Goal: Information Seeking & Learning: Understand process/instructions

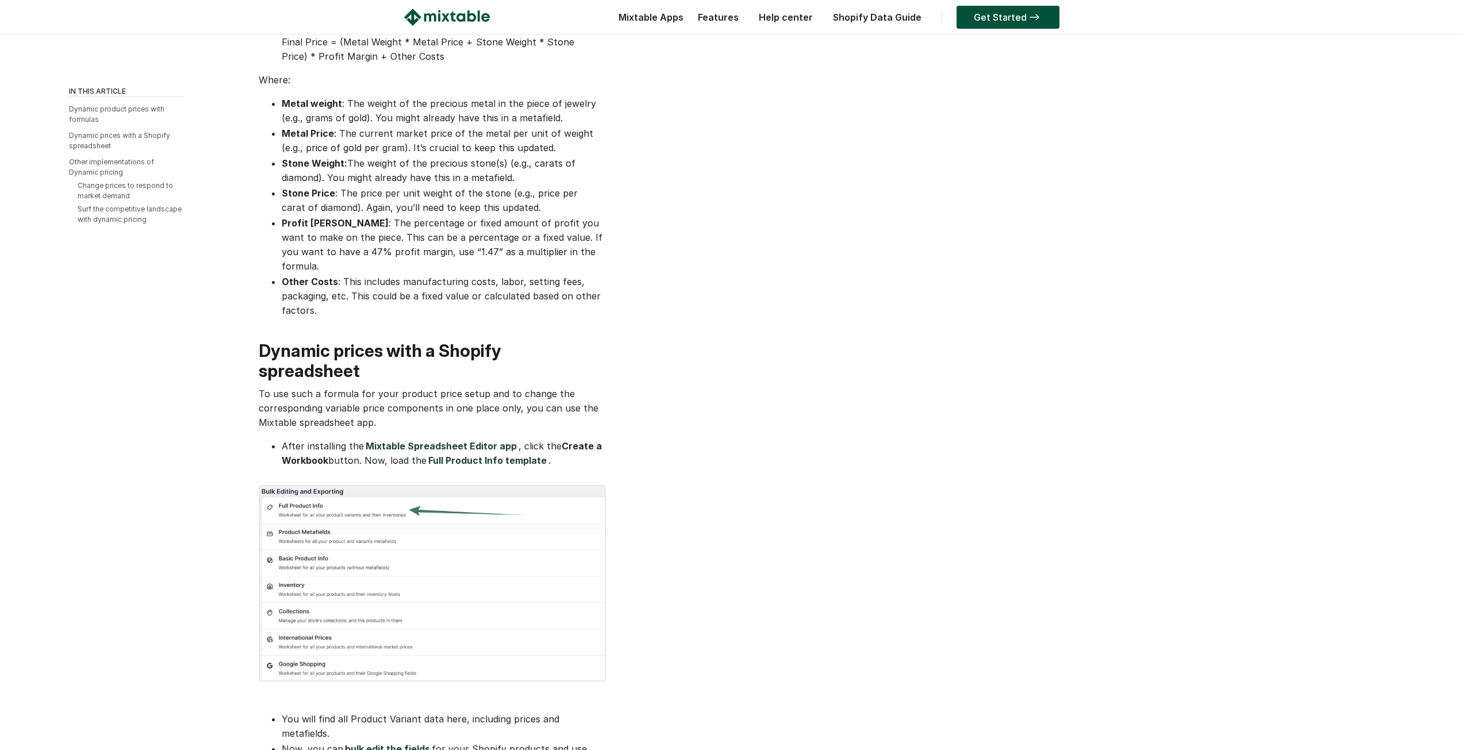
scroll to position [690, 0]
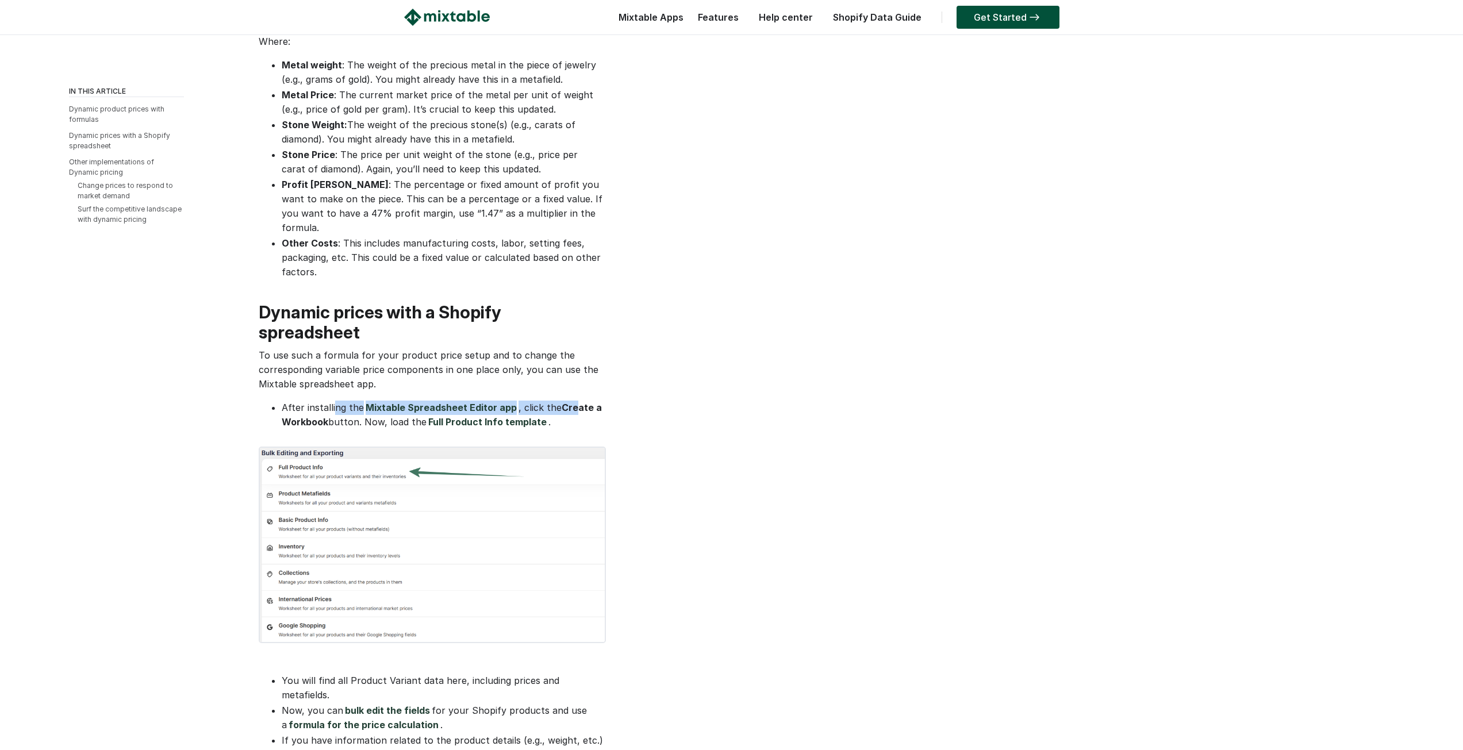
drag, startPoint x: 333, startPoint y: 373, endPoint x: 575, endPoint y: 368, distance: 242.1
click at [575, 401] on li "After installing the Mixtable Spreadsheet Editor app , click the Create a Workb…" at bounding box center [443, 415] width 322 height 29
click at [597, 366] on div "Shopify Dynamic Price The implementation of dynamic pricing may be considered f…" at bounding box center [431, 618] width 345 height 2524
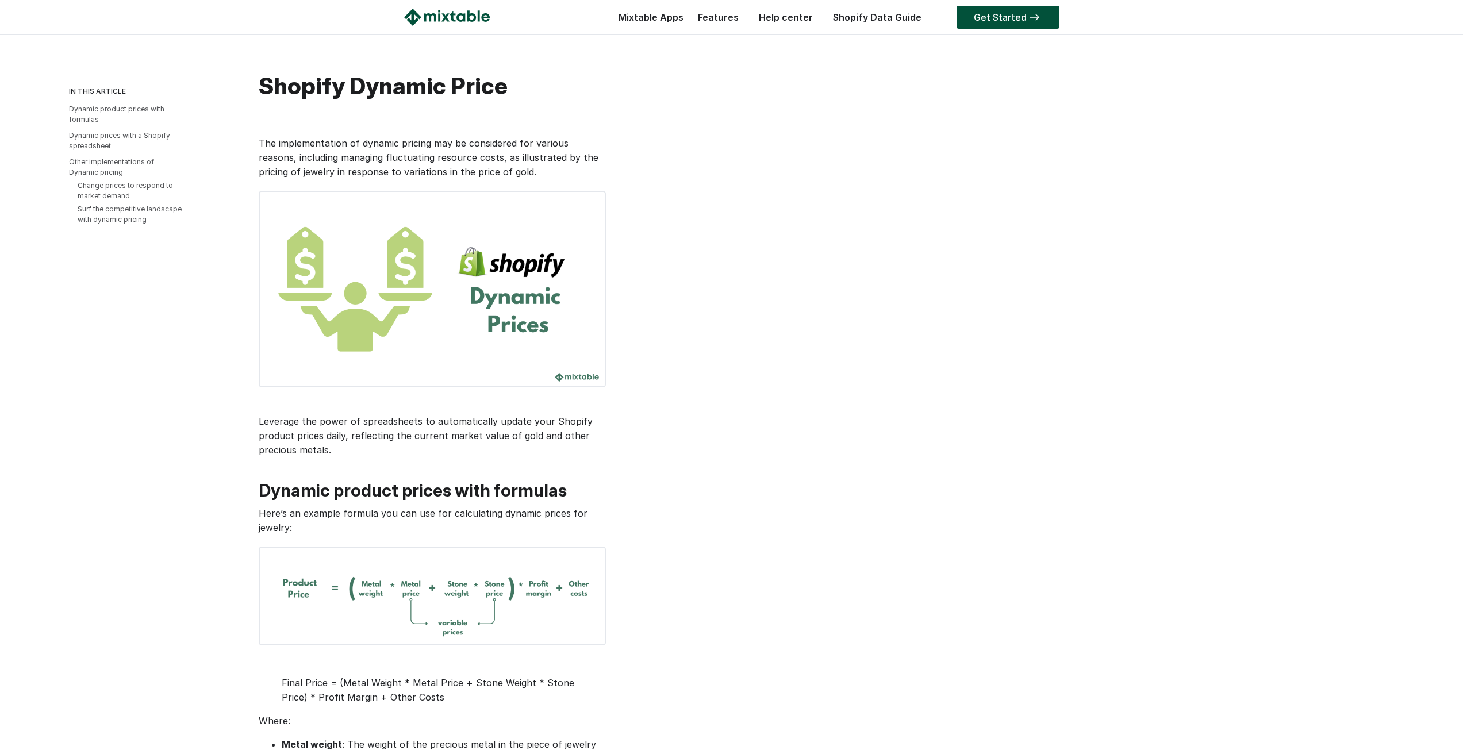
scroll to position [0, 0]
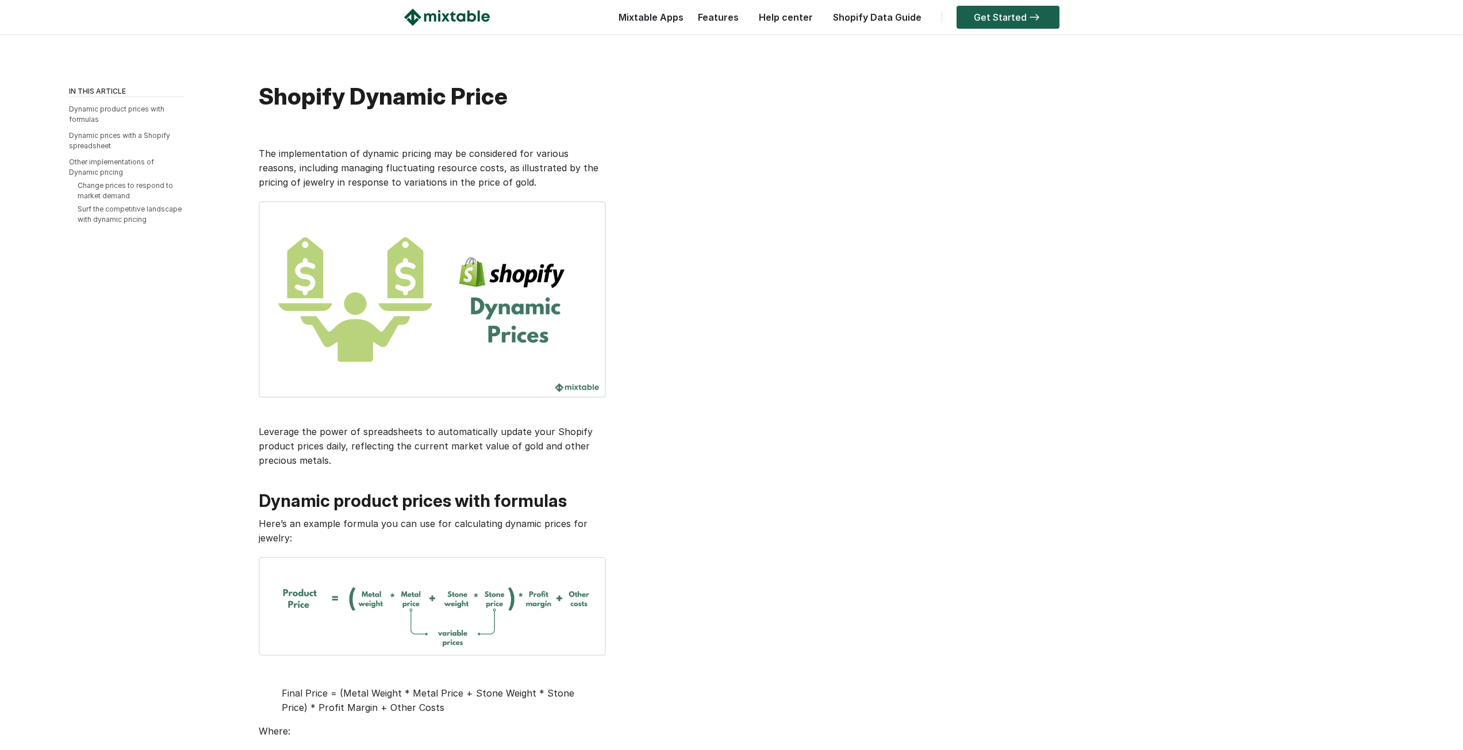
click at [991, 11] on link "Get Started" at bounding box center [1008, 17] width 103 height 23
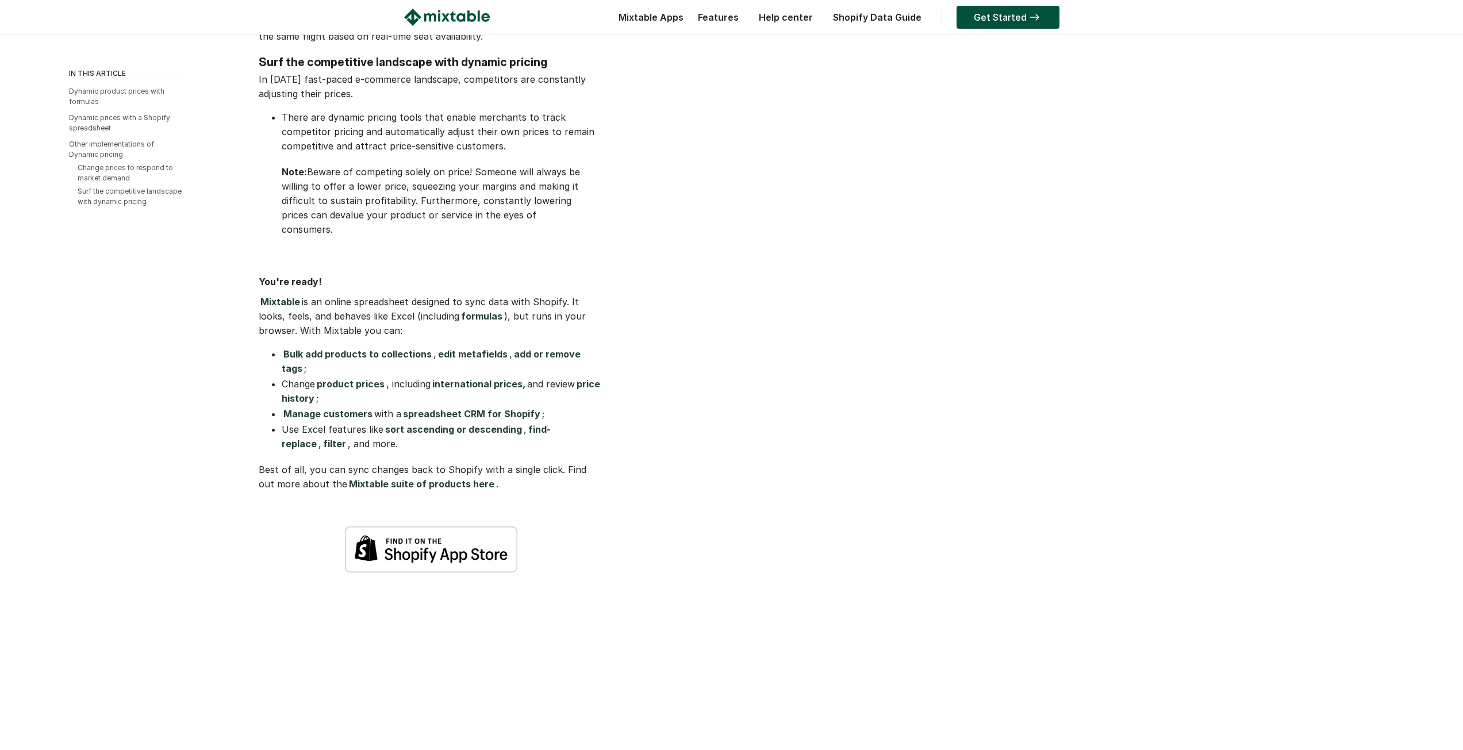
scroll to position [2070, 0]
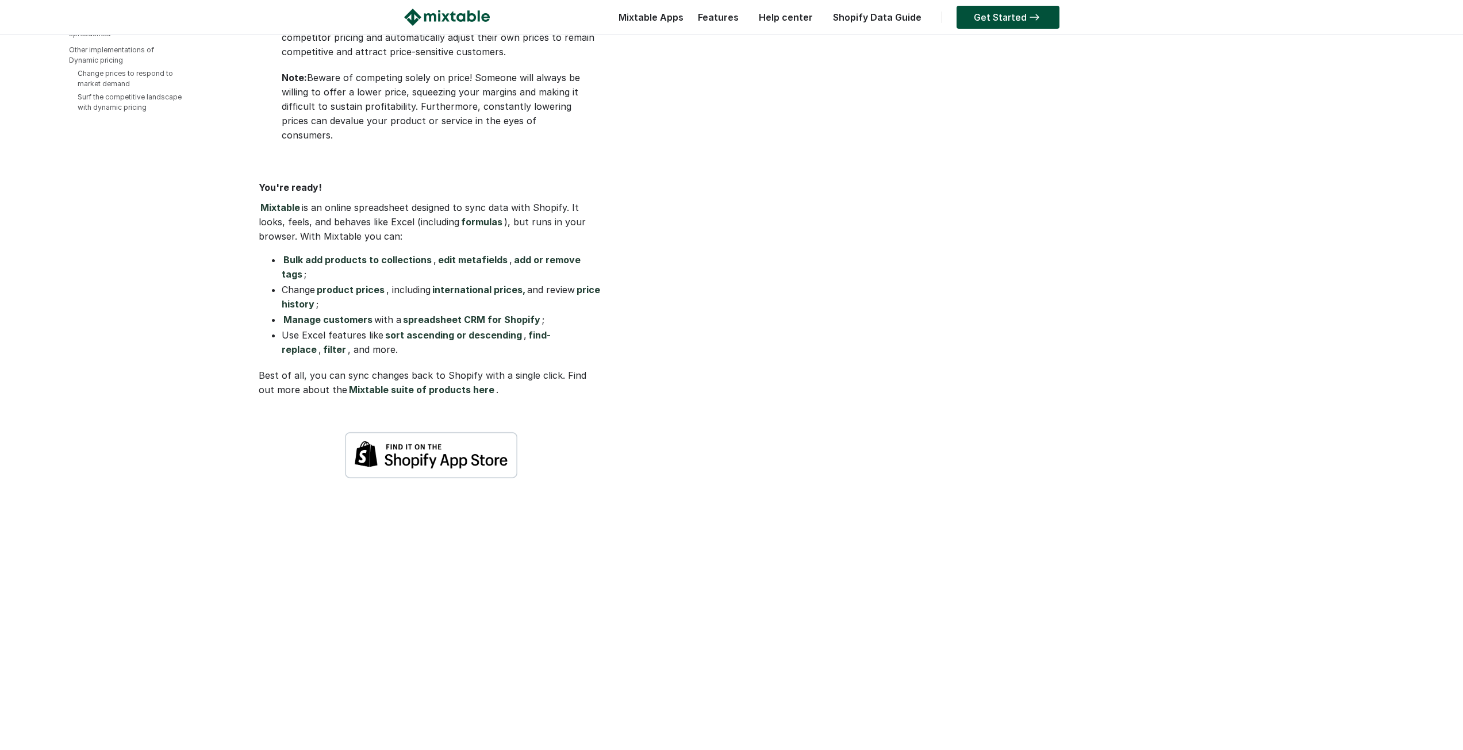
click at [781, 22] on link "Help center" at bounding box center [786, 16] width 66 height 11
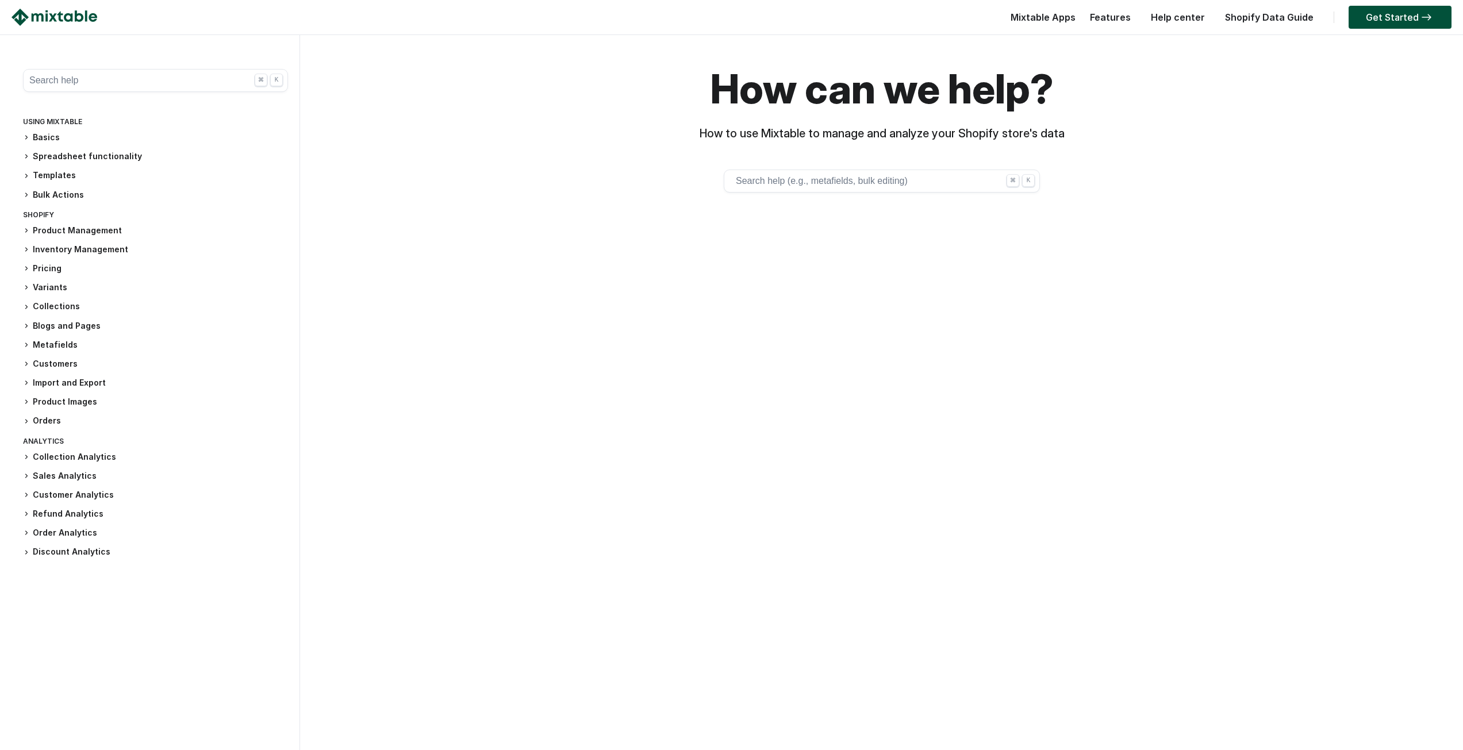
click at [819, 172] on button "Search help (e.g., metafields, bulk editing) ⌘ K" at bounding box center [882, 181] width 316 height 23
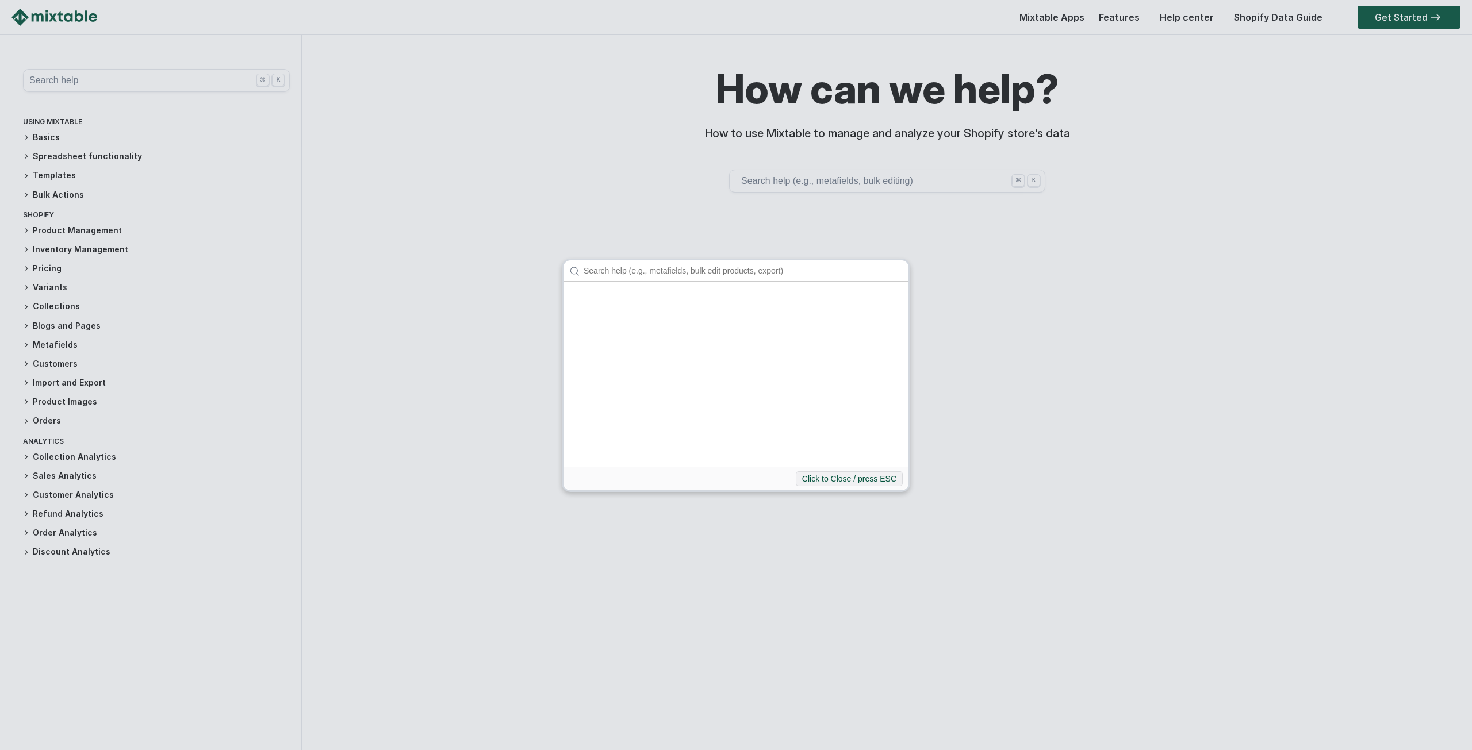
drag, startPoint x: 746, startPoint y: 271, endPoint x: 761, endPoint y: 283, distance: 19.6
click at [745, 271] on input "Search" at bounding box center [743, 270] width 331 height 21
type input "`"
click at [846, 481] on button "Click to Close / press ESC" at bounding box center [849, 478] width 107 height 15
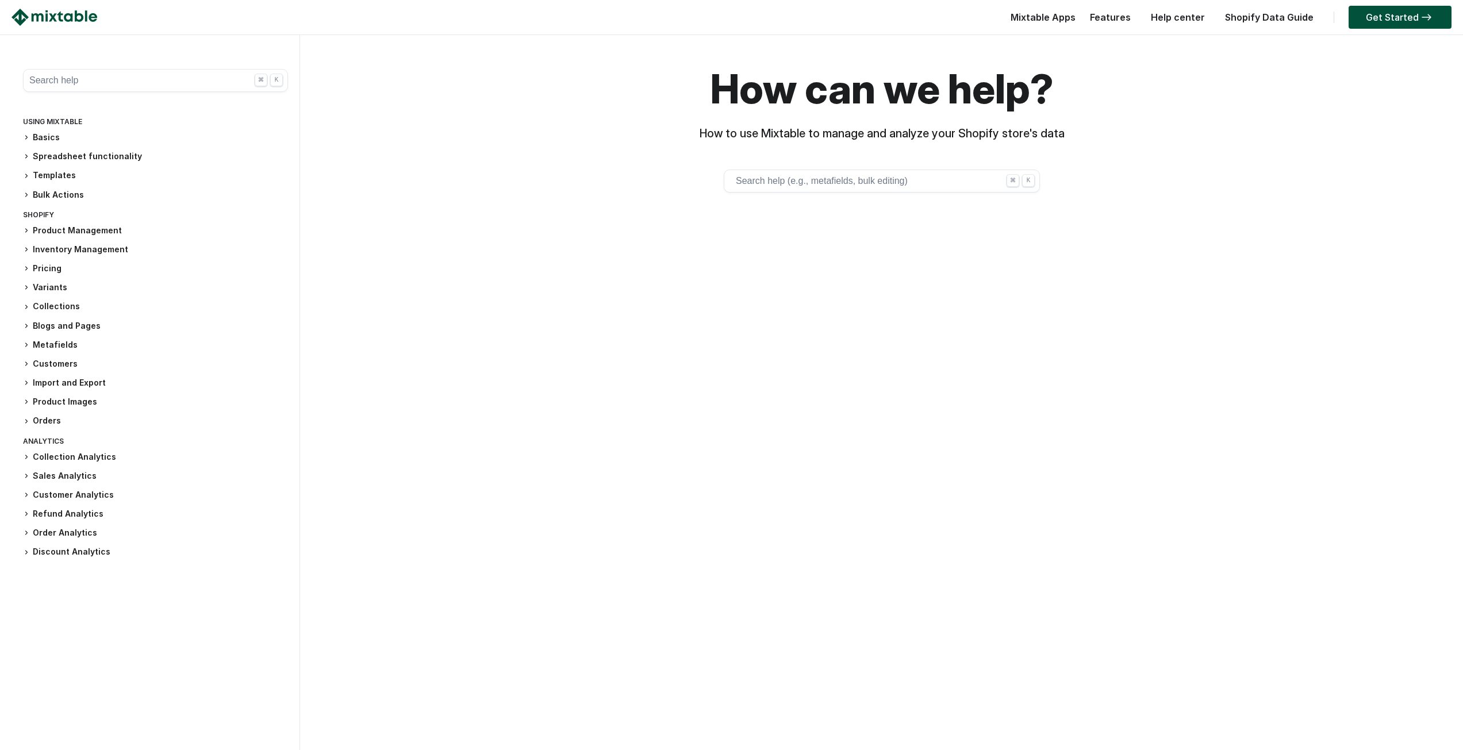
click at [33, 227] on h3 "Product Management" at bounding box center [155, 231] width 265 height 12
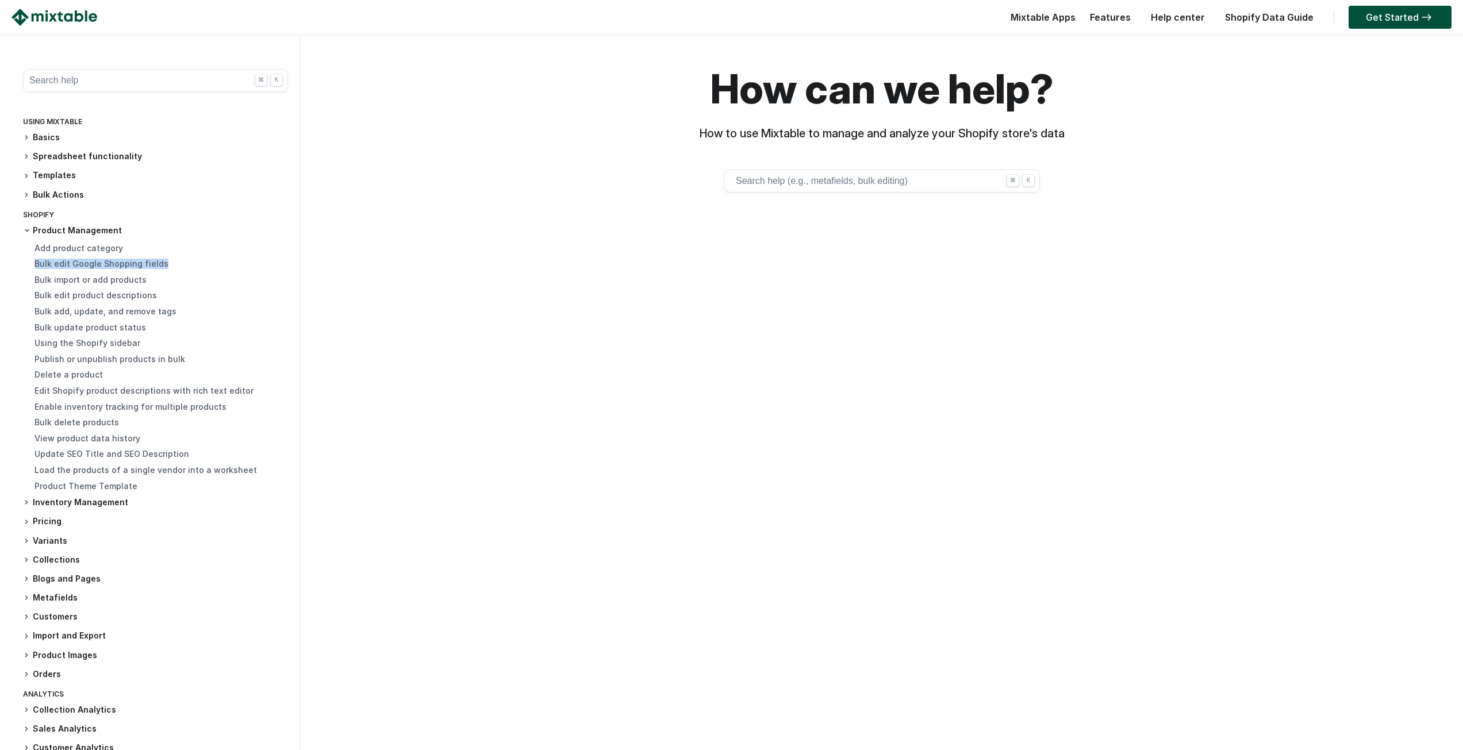
drag, startPoint x: 208, startPoint y: 268, endPoint x: 15, endPoint y: 263, distance: 193.2
click at [15, 263] on div "Search help ⌘ K Using Mixtable Basics Using Mixtable to manage your store Bulk …" at bounding box center [155, 440] width 288 height 743
drag, startPoint x: 15, startPoint y: 263, endPoint x: 237, endPoint y: 260, distance: 221.9
click at [237, 260] on div "Search help ⌘ K Using Mixtable Basics Using Mixtable to manage your store Bulk …" at bounding box center [155, 440] width 288 height 743
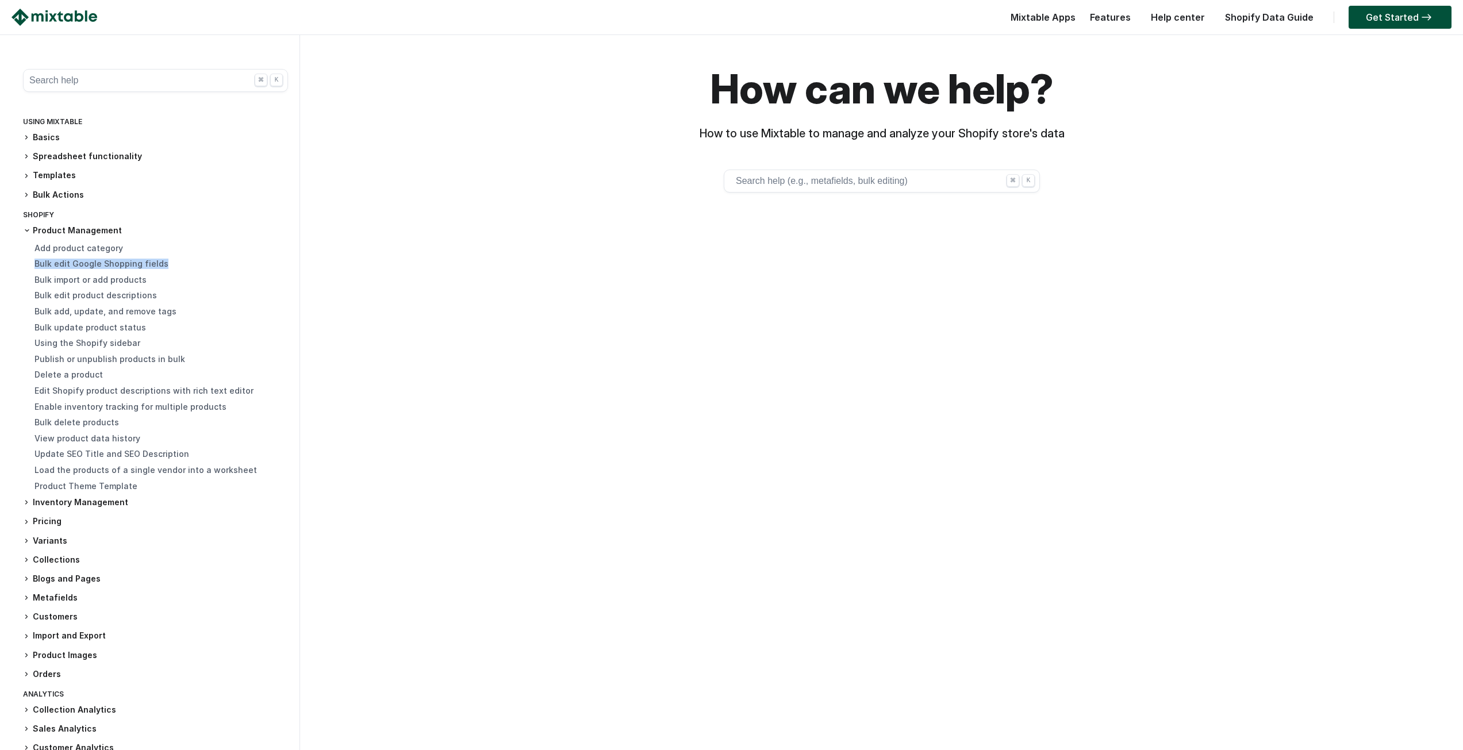
click at [237, 260] on div "Bulk edit Google Shopping fields" at bounding box center [161, 265] width 254 height 12
click at [41, 500] on h3 "Inventory Management" at bounding box center [155, 503] width 265 height 12
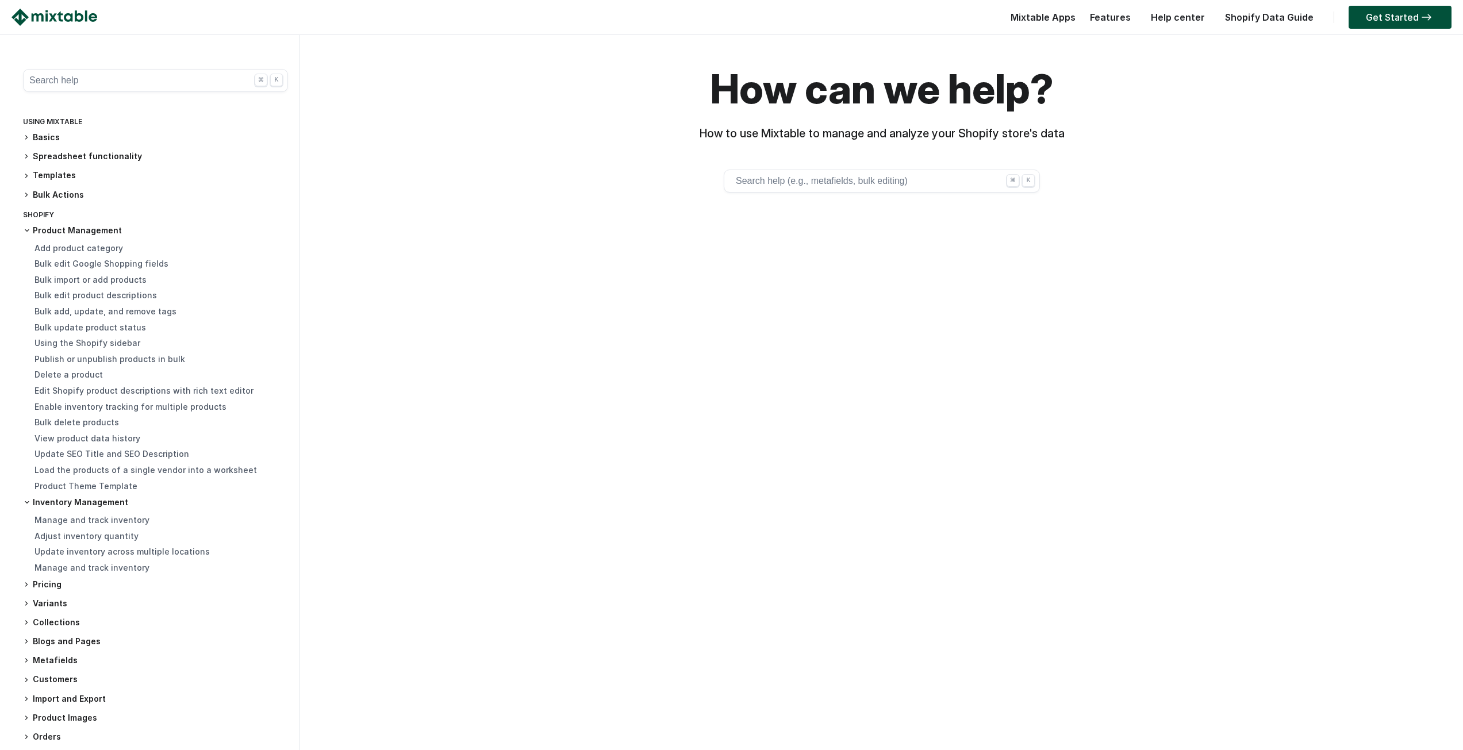
click at [64, 194] on h3 "Bulk Actions" at bounding box center [155, 195] width 265 height 12
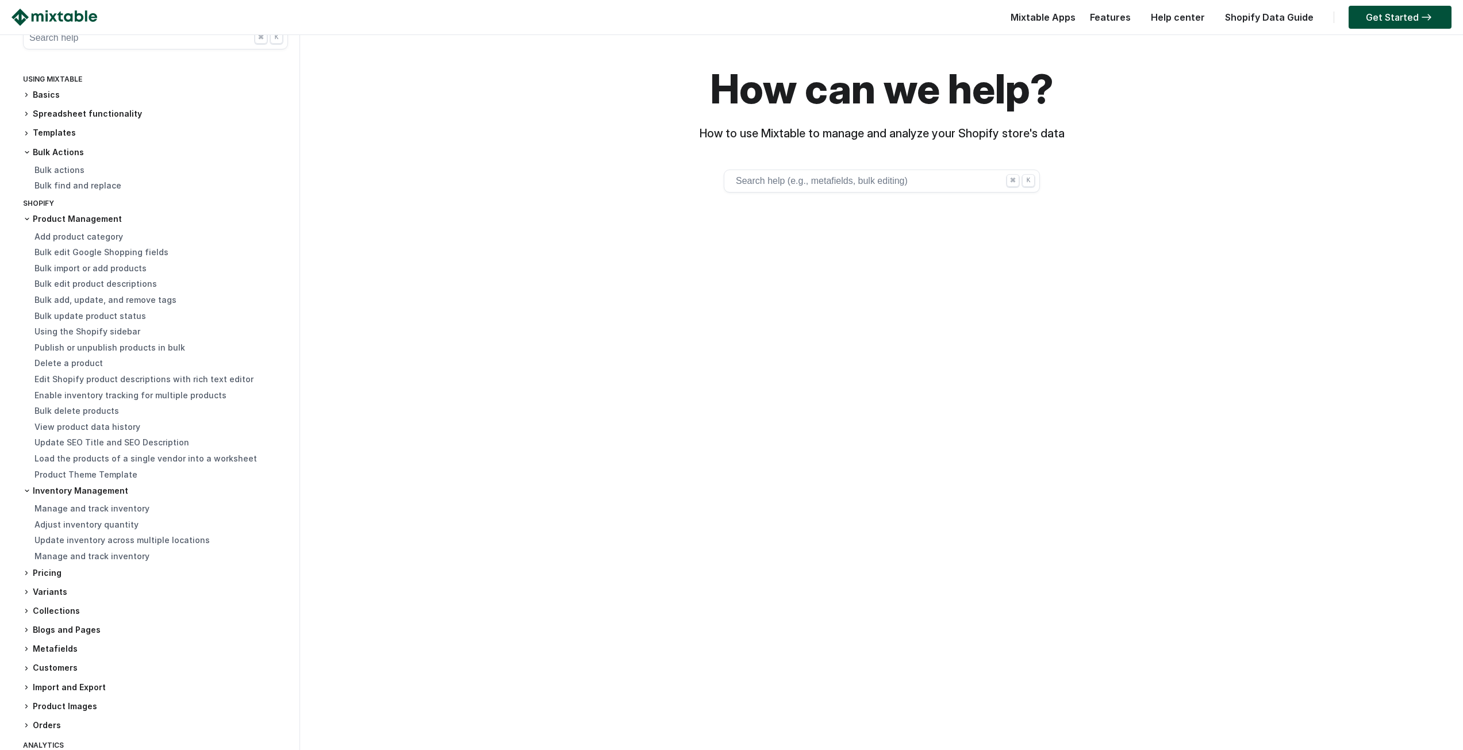
scroll to position [115, 0]
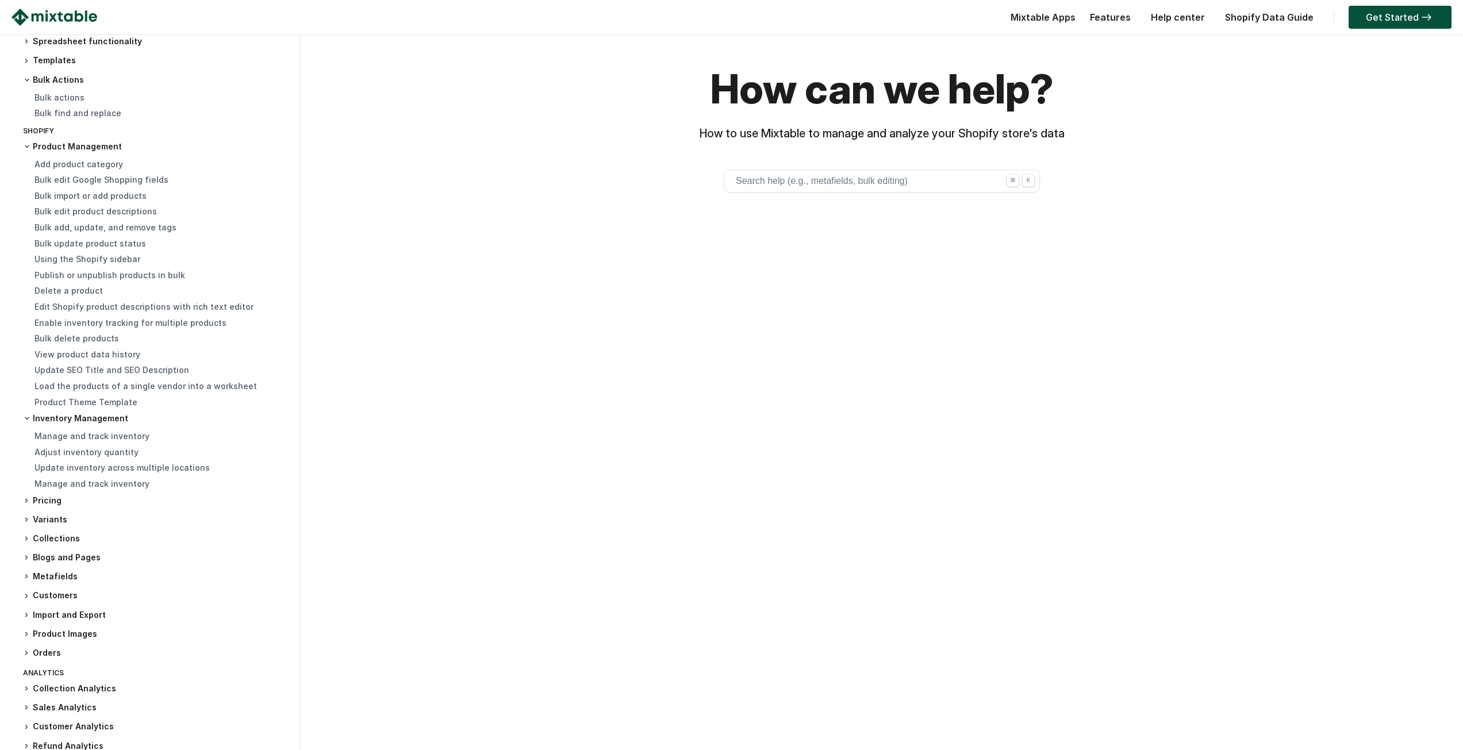
click at [62, 505] on h3 "Pricing" at bounding box center [155, 501] width 265 height 12
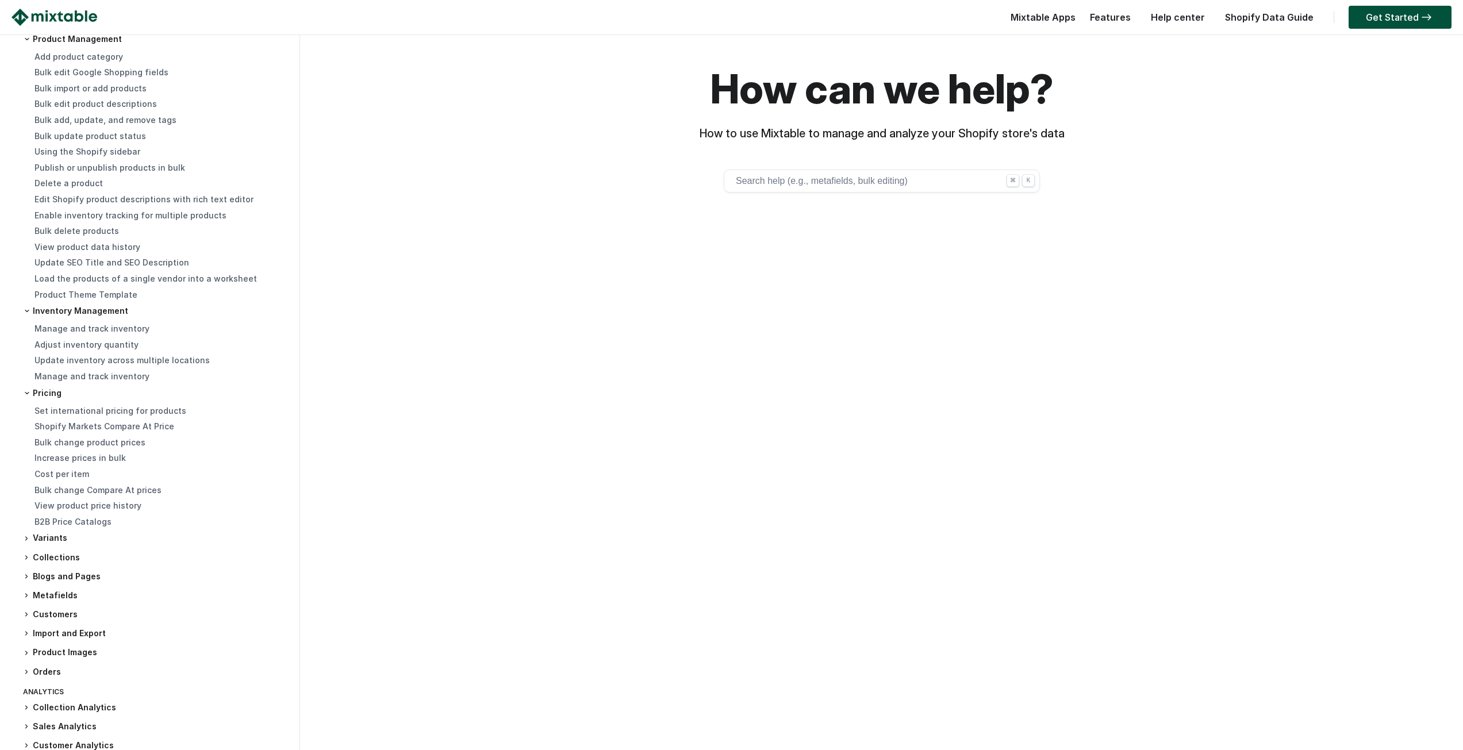
scroll to position [230, 0]
click at [128, 433] on link "Bulk change product prices" at bounding box center [89, 435] width 111 height 10
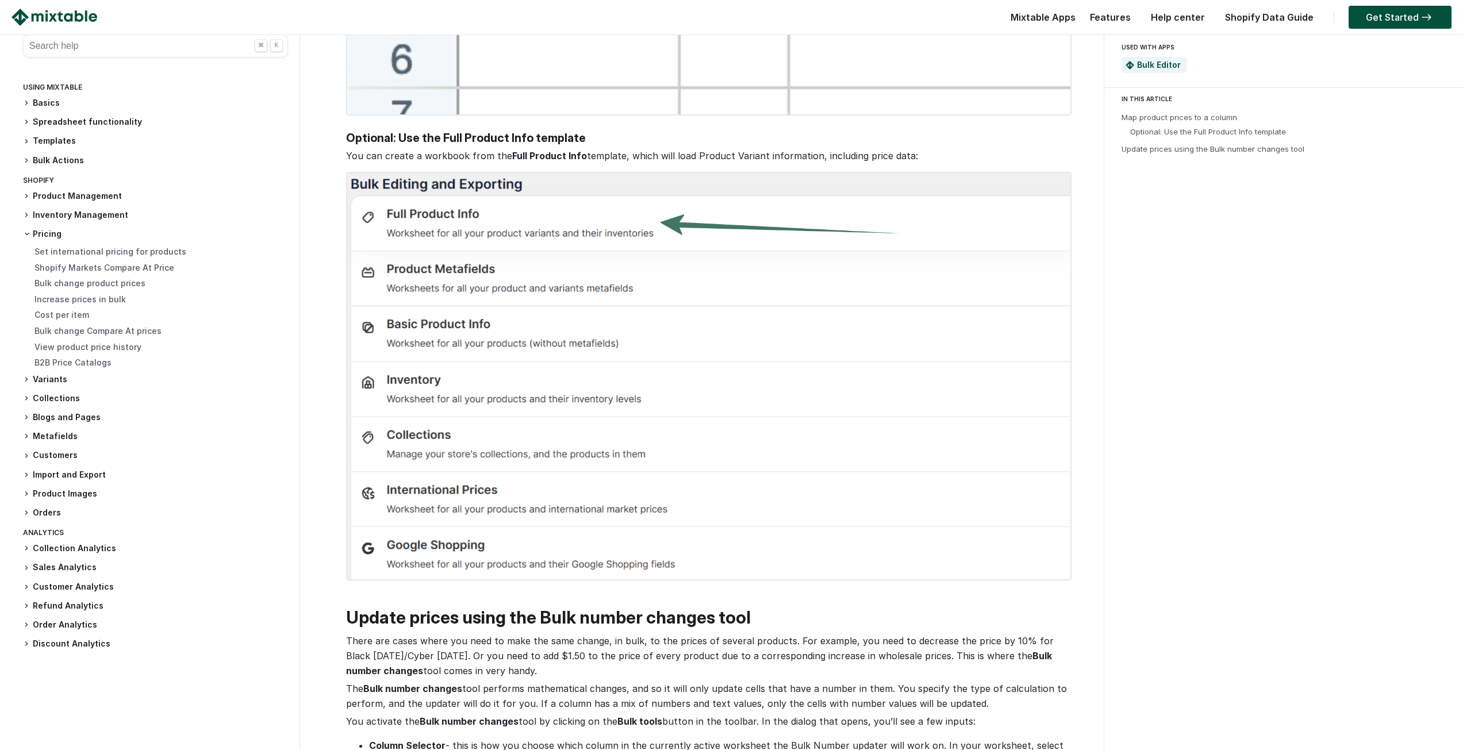
scroll to position [2530, 0]
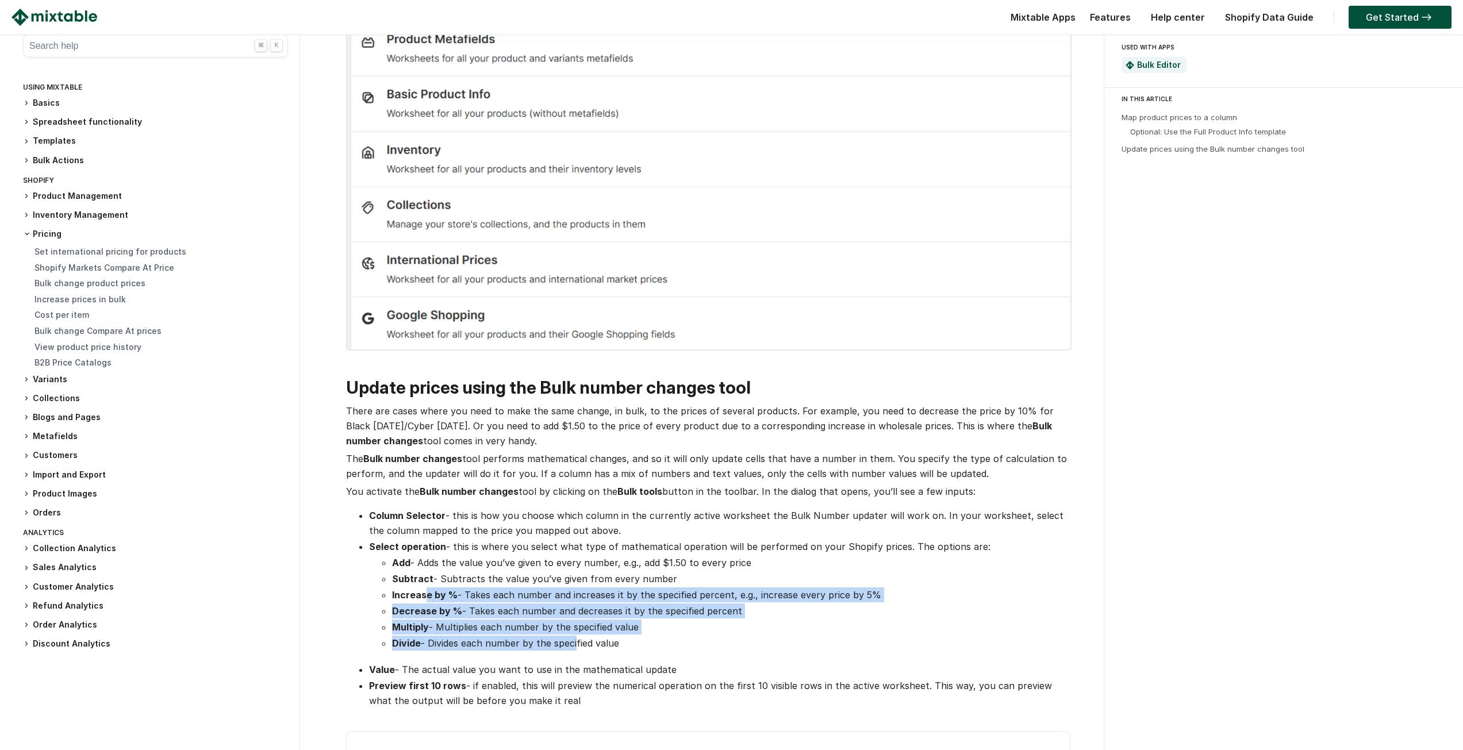
drag, startPoint x: 433, startPoint y: 596, endPoint x: 574, endPoint y: 648, distance: 150.5
click at [574, 648] on ul "Add - Adds the value you’ve given to every number, e.g., add $1.50 to every pri…" at bounding box center [719, 602] width 700 height 95
click at [573, 644] on li "Divide - Divides each number by the specified value" at bounding box center [730, 643] width 677 height 15
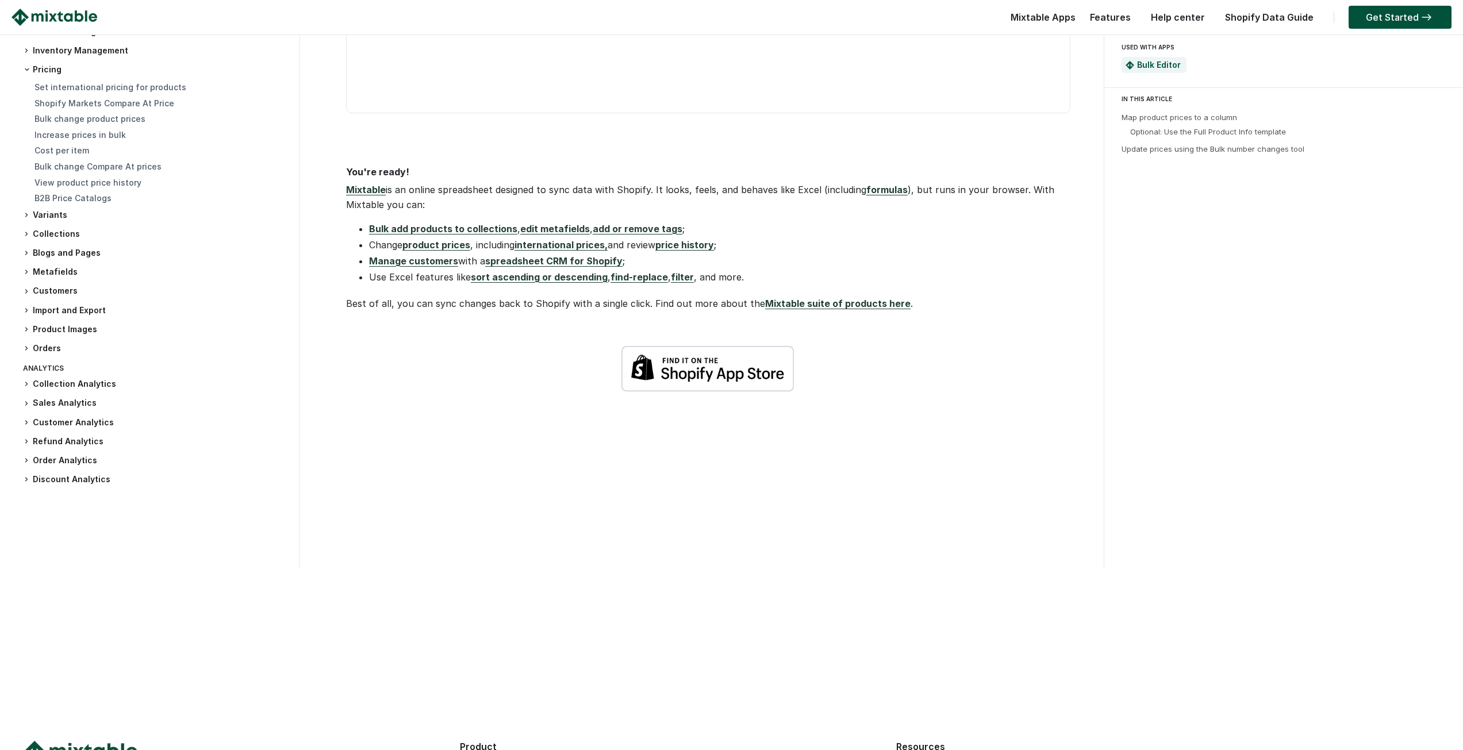
scroll to position [3751, 0]
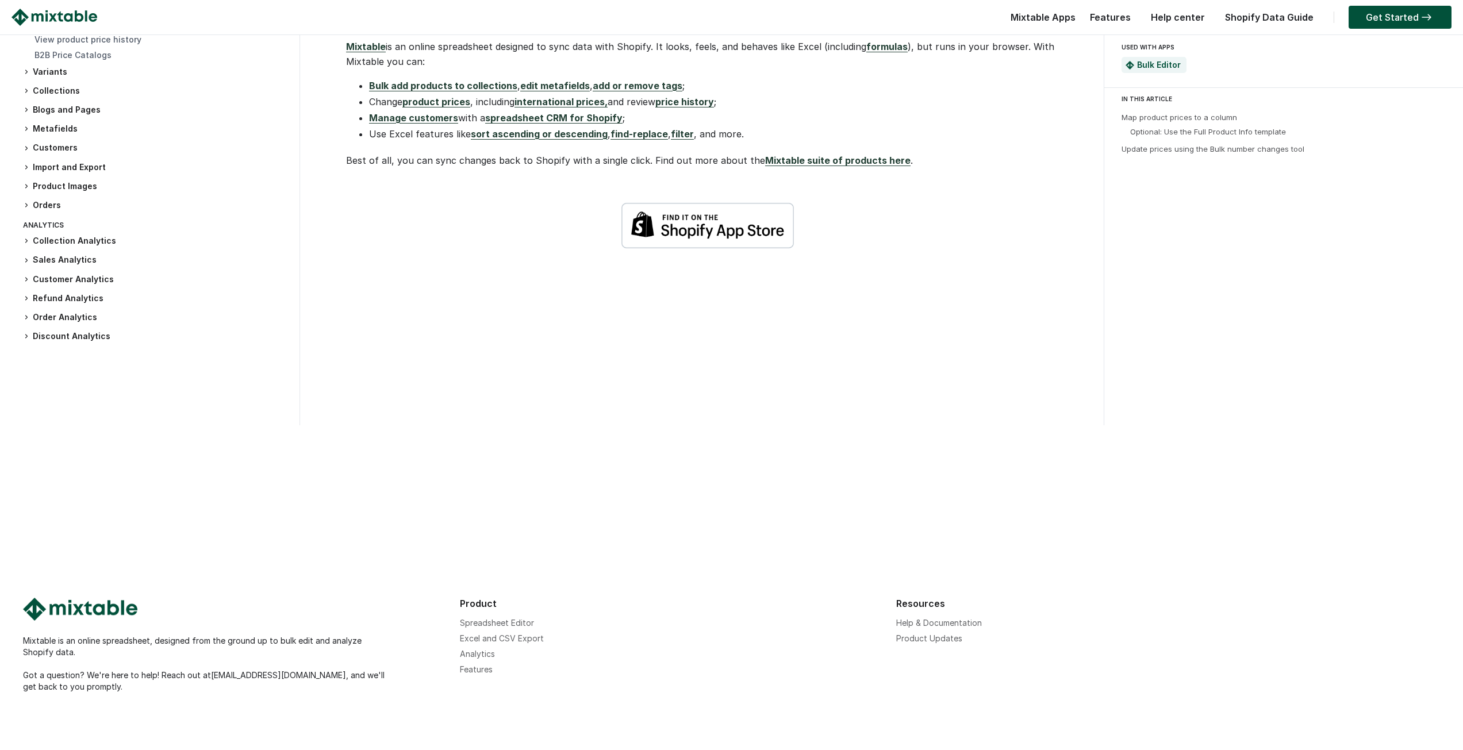
click at [739, 241] on img at bounding box center [707, 225] width 172 height 47
